Goal: Transaction & Acquisition: Purchase product/service

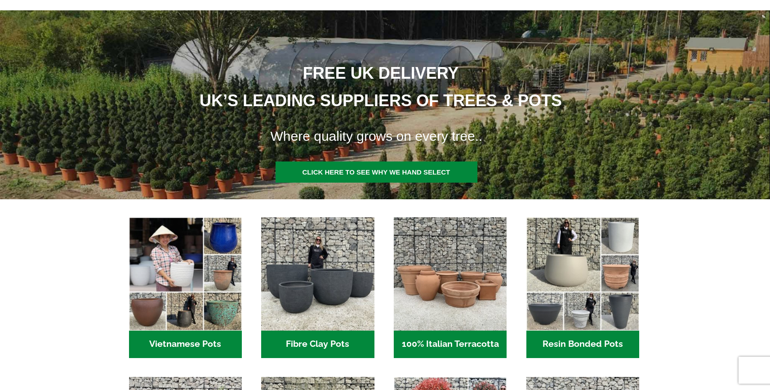
scroll to position [315, 0]
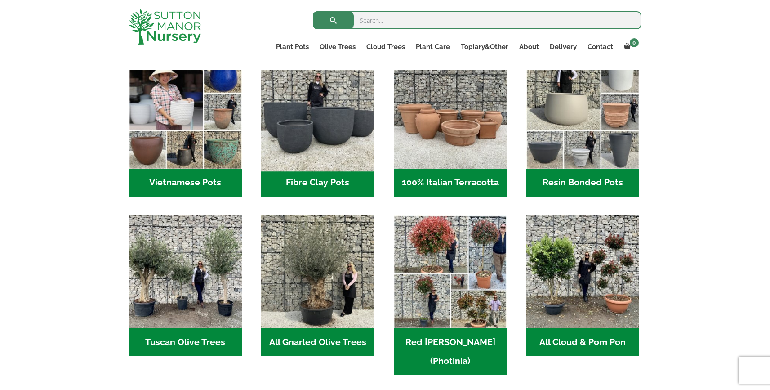
click at [293, 167] on img "Visit product category Fibre Clay Pots" at bounding box center [317, 112] width 119 height 119
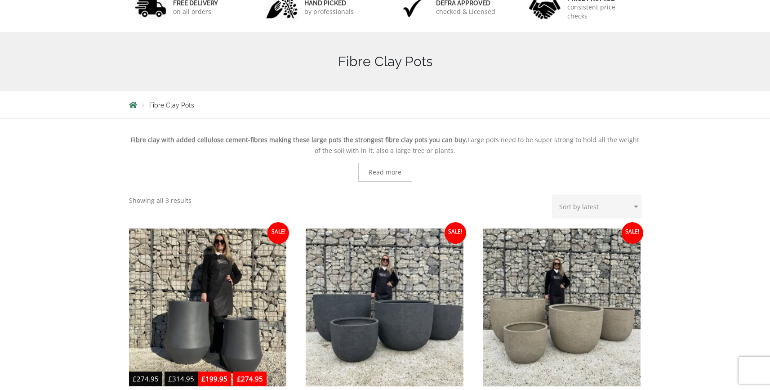
scroll to position [289, 0]
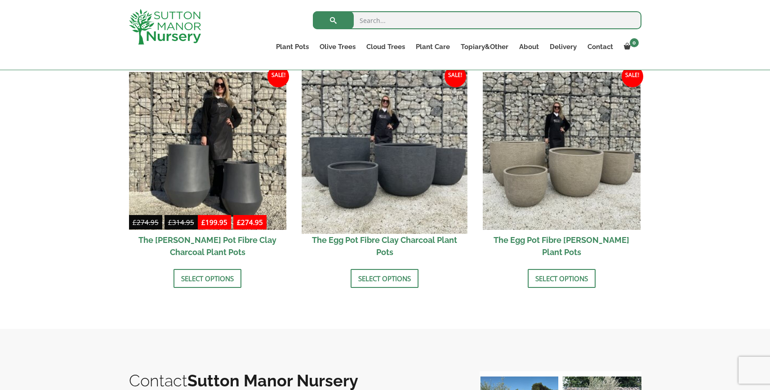
click at [385, 195] on img at bounding box center [384, 150] width 165 height 165
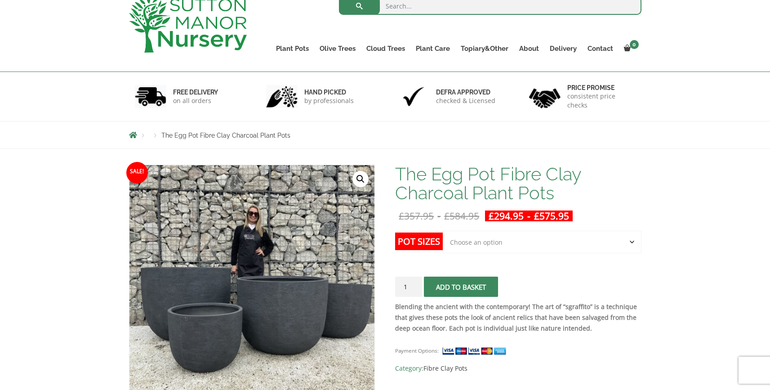
scroll to position [67, 0]
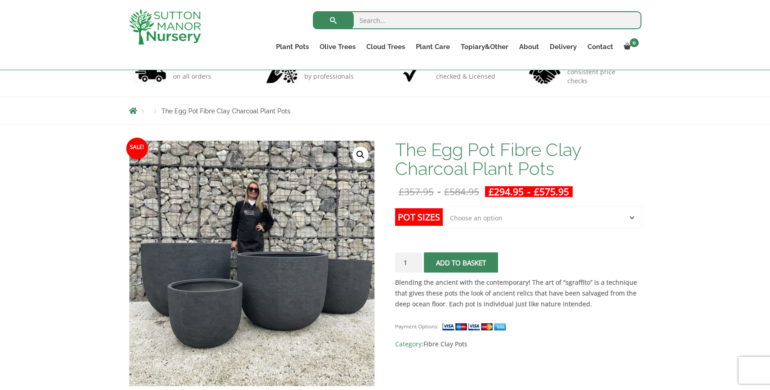
click at [498, 231] on td "Choose an option Click here to buy the 5th To Largest Pot In The Picture Click …" at bounding box center [542, 226] width 198 height 40
click at [500, 224] on select "Choose an option Click here to buy the 5th To Largest Pot In The Picture Click …" at bounding box center [542, 217] width 198 height 22
click at [443, 206] on select "Choose an option Click here to buy the 5th To Largest Pot In The Picture Click …" at bounding box center [542, 217] width 198 height 22
select select "Click here to buy the 3rd To Largest Pot In The Picture"
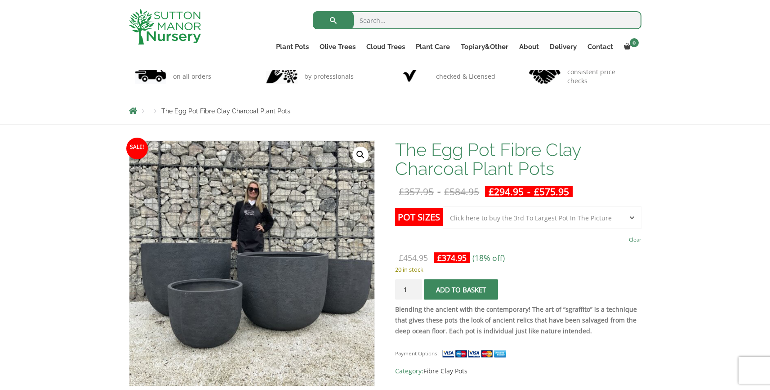
click at [461, 289] on span "submit" at bounding box center [461, 289] width 0 height 0
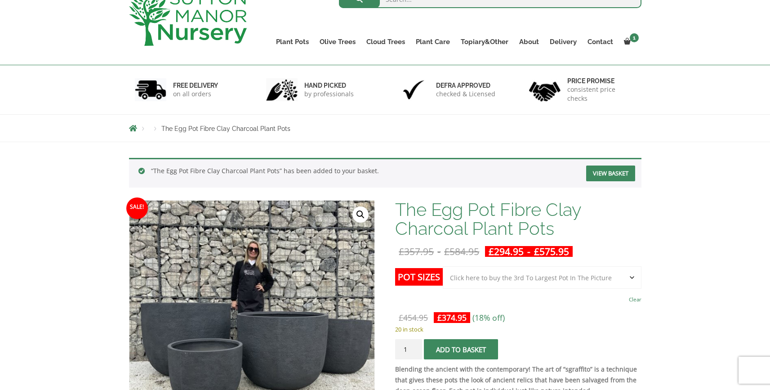
scroll to position [120, 0]
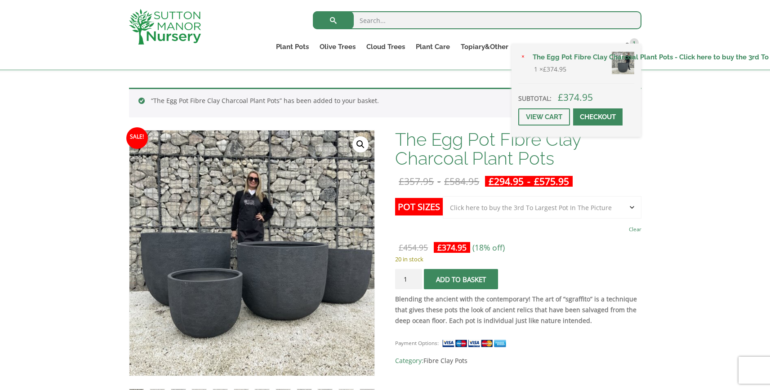
click at [579, 119] on link "Checkout" at bounding box center [597, 116] width 49 height 17
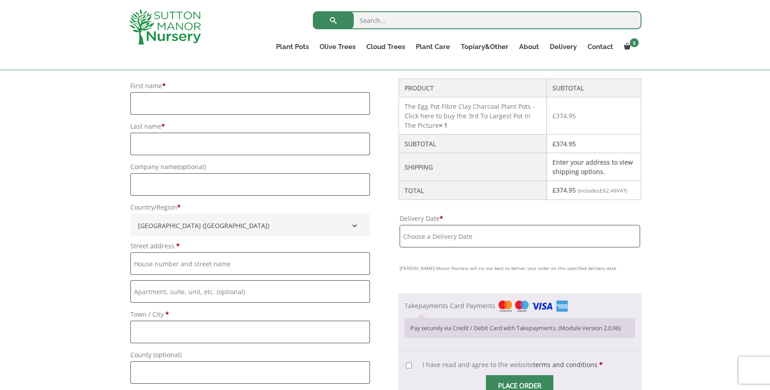
scroll to position [294, 0]
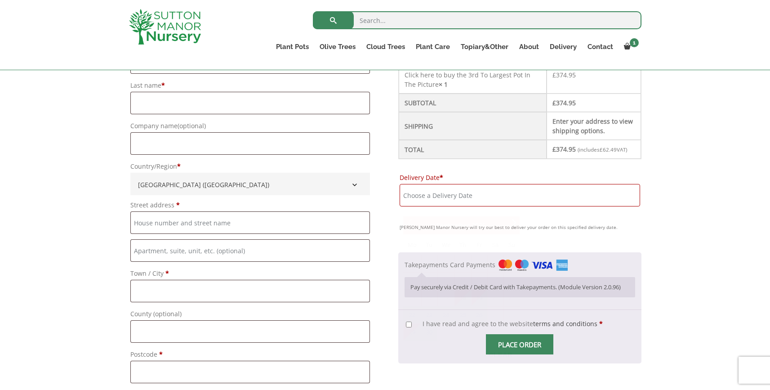
click at [509, 203] on input "Delivery Date *" at bounding box center [520, 195] width 240 height 22
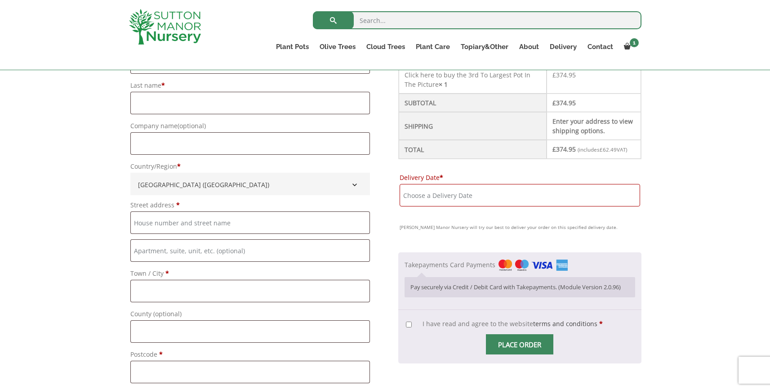
click at [512, 230] on p "Delivery Date * Sutton Manor Nursery will try our best to deliver your order on…" at bounding box center [519, 202] width 243 height 64
drag, startPoint x: 529, startPoint y: 298, endPoint x: 591, endPoint y: 301, distance: 62.1
click at [591, 297] on div "Pay securely via Credit / Debit Card with Takepayments. (Module Version 2.0.96)" at bounding box center [520, 287] width 230 height 20
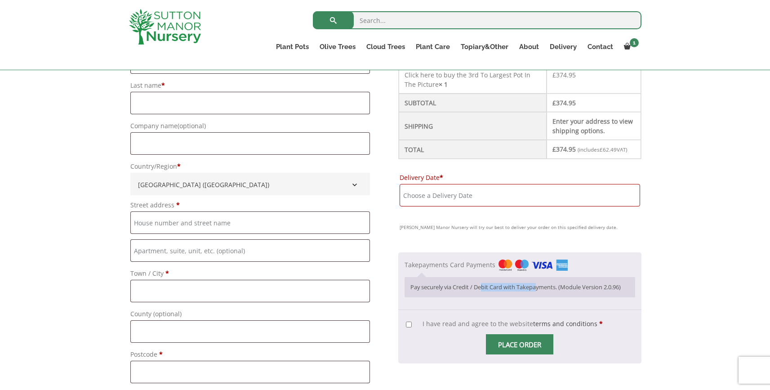
drag, startPoint x: 485, startPoint y: 298, endPoint x: 542, endPoint y: 299, distance: 56.6
click at [542, 291] on p "Pay securely via Credit / Debit Card with Takepayments. (Module Version 2.0.96)" at bounding box center [519, 287] width 219 height 9
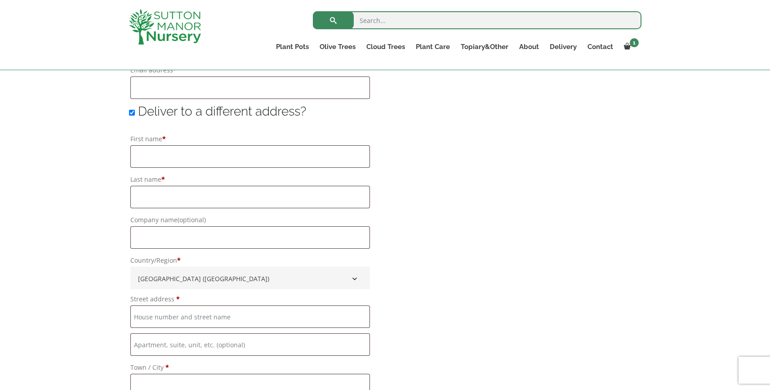
scroll to position [349, 0]
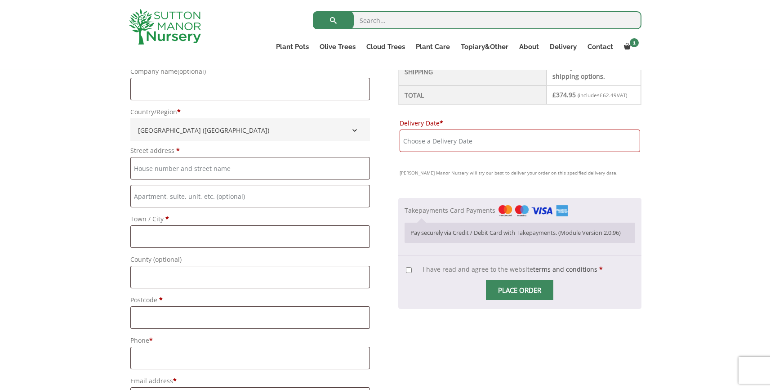
click at [433, 178] on small "Sutton Manor Nursery will try our best to deliver your order on this specified …" at bounding box center [520, 172] width 240 height 11
click at [433, 152] on input "Delivery Date *" at bounding box center [520, 140] width 240 height 22
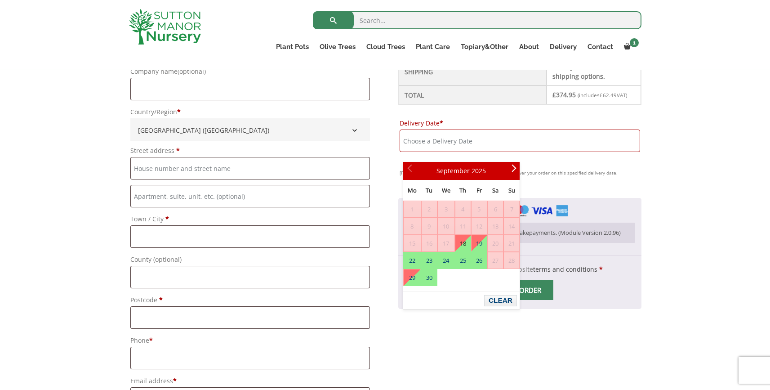
click at [461, 246] on link "18" at bounding box center [462, 243] width 15 height 16
type input "18 September, 2025"
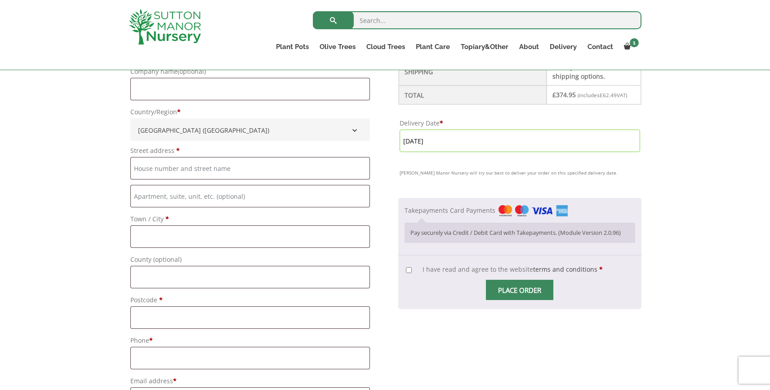
click at [479, 152] on input "18 September, 2025" at bounding box center [520, 140] width 240 height 22
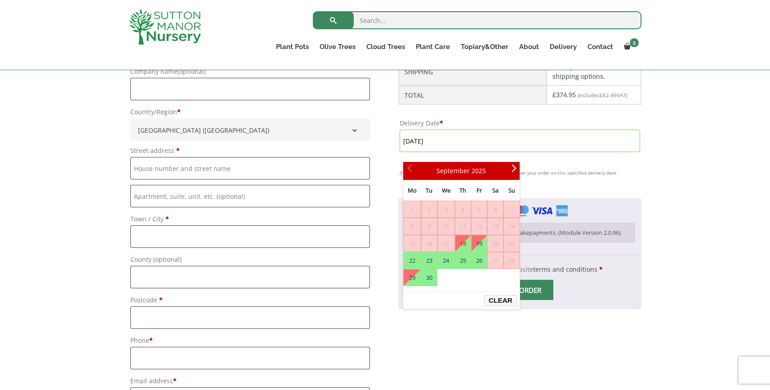
click at [490, 300] on button "Clear" at bounding box center [500, 300] width 33 height 11
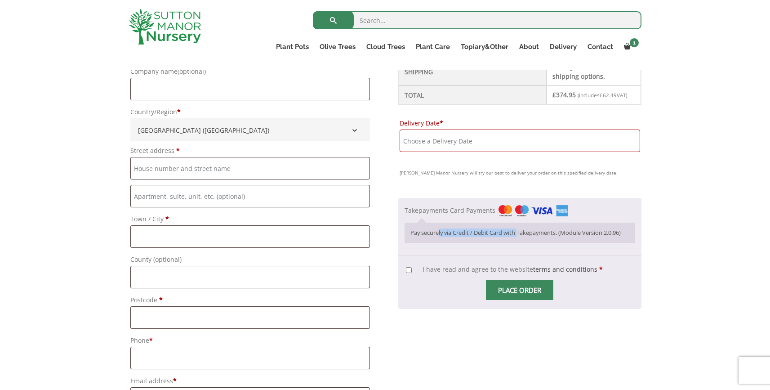
drag, startPoint x: 460, startPoint y: 244, endPoint x: 522, endPoint y: 243, distance: 62.0
click at [522, 237] on p "Pay securely via Credit / Debit Card with Takepayments. (Module Version 2.0.96)" at bounding box center [519, 232] width 219 height 9
